Goal: Information Seeking & Learning: Check status

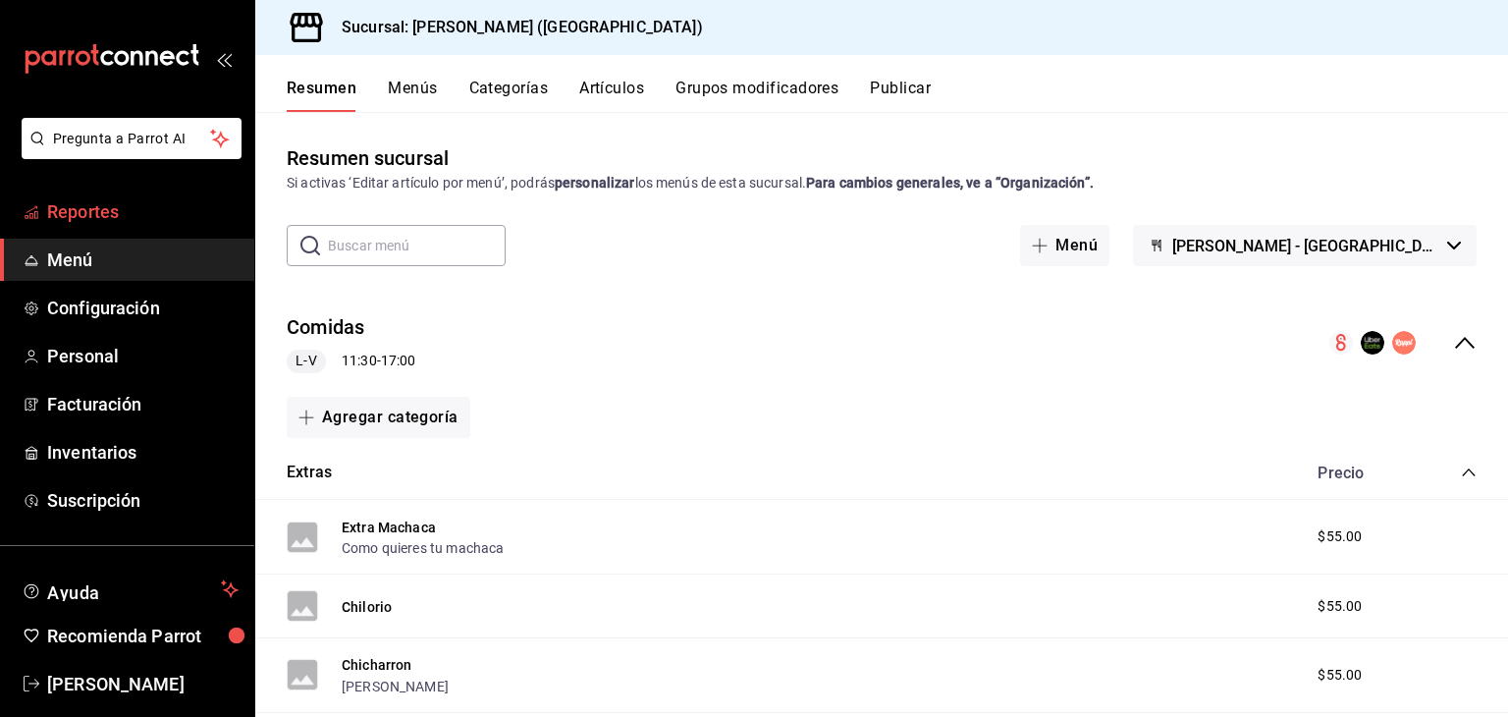
click at [154, 210] on span "Reportes" at bounding box center [142, 211] width 191 height 27
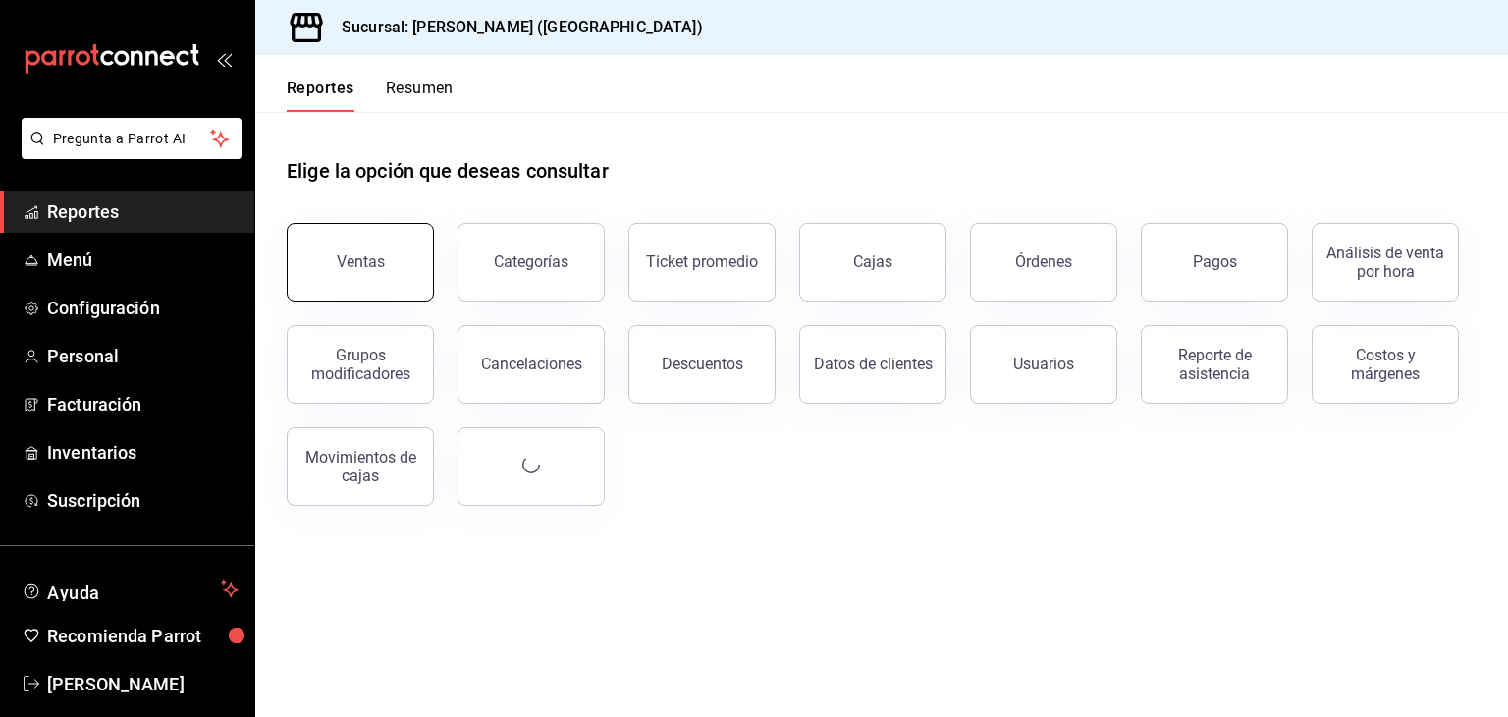
click at [416, 288] on button "Ventas" at bounding box center [360, 262] width 147 height 79
